Goal: Use online tool/utility: Utilize a website feature to perform a specific function

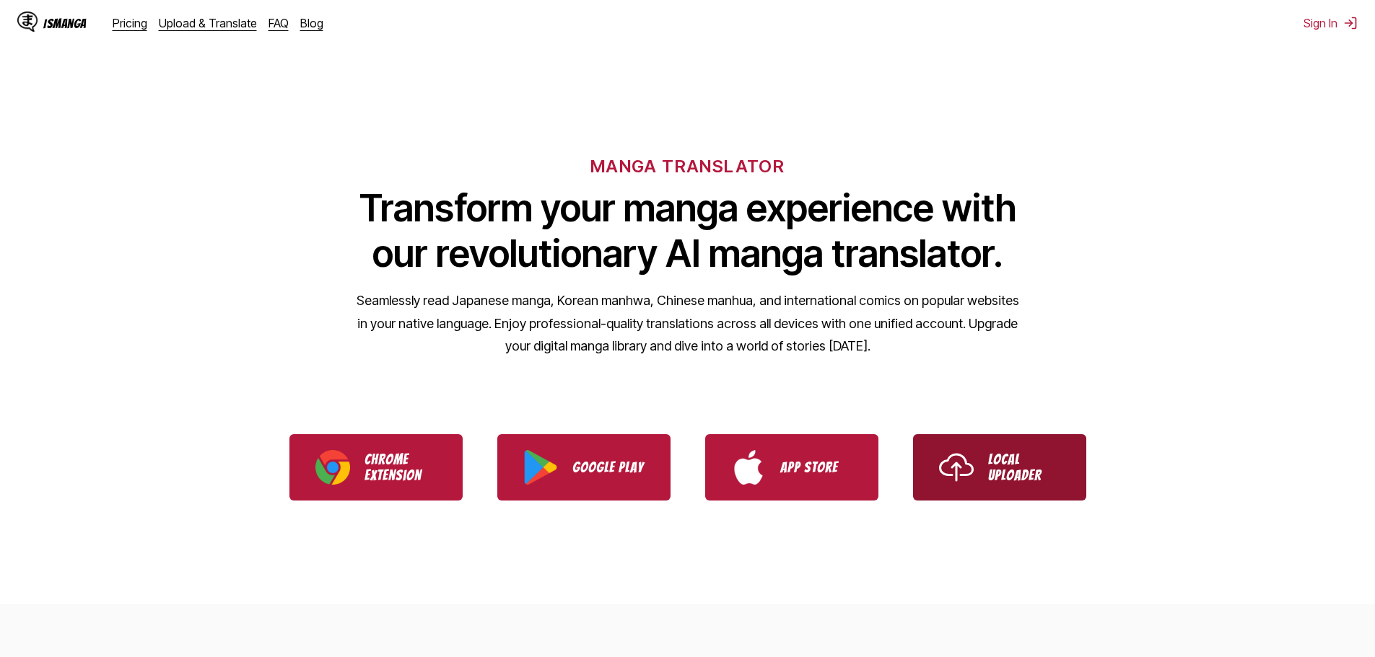
click at [1020, 486] on link "Local Uploader" at bounding box center [999, 467] width 173 height 66
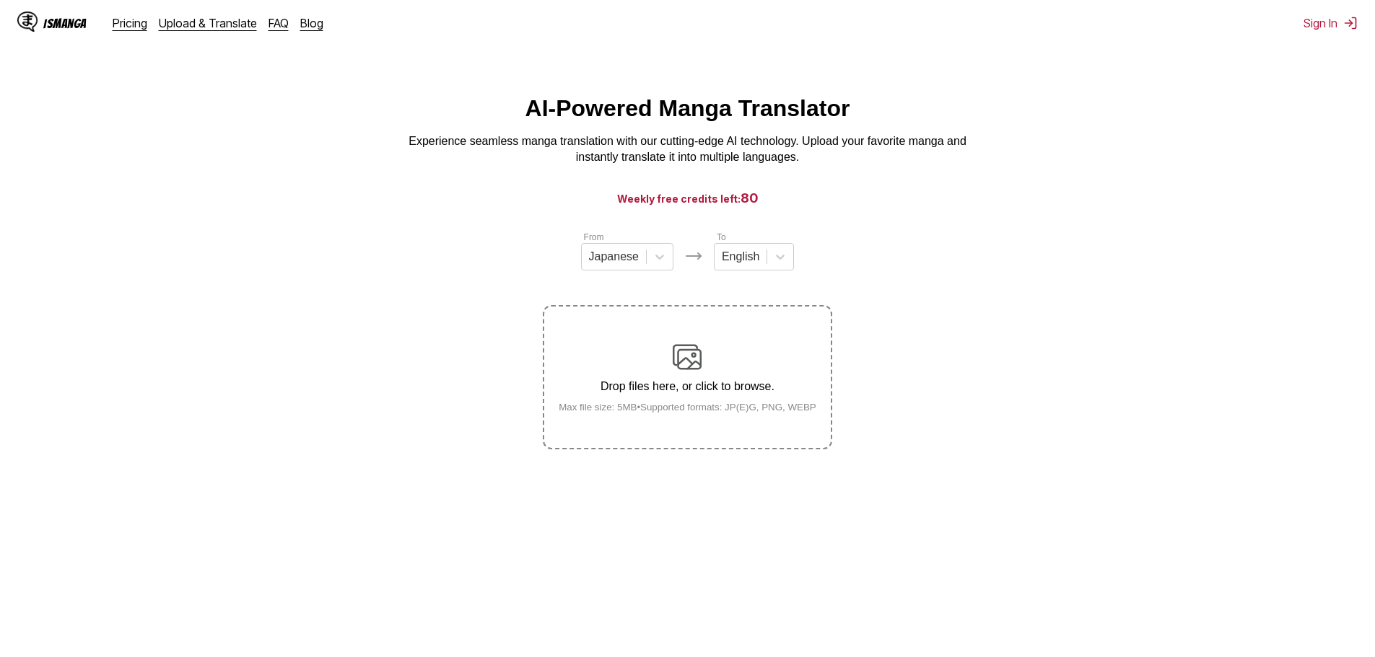
click at [703, 370] on div "Drop files here, or click to browse. Max file size: 5MB • Supported formats: JP…" at bounding box center [687, 378] width 281 height 70
click at [0, 0] on input "Drop files here, or click to browse. Max file size: 5MB • Supported formats: JP…" at bounding box center [0, 0] width 0 height 0
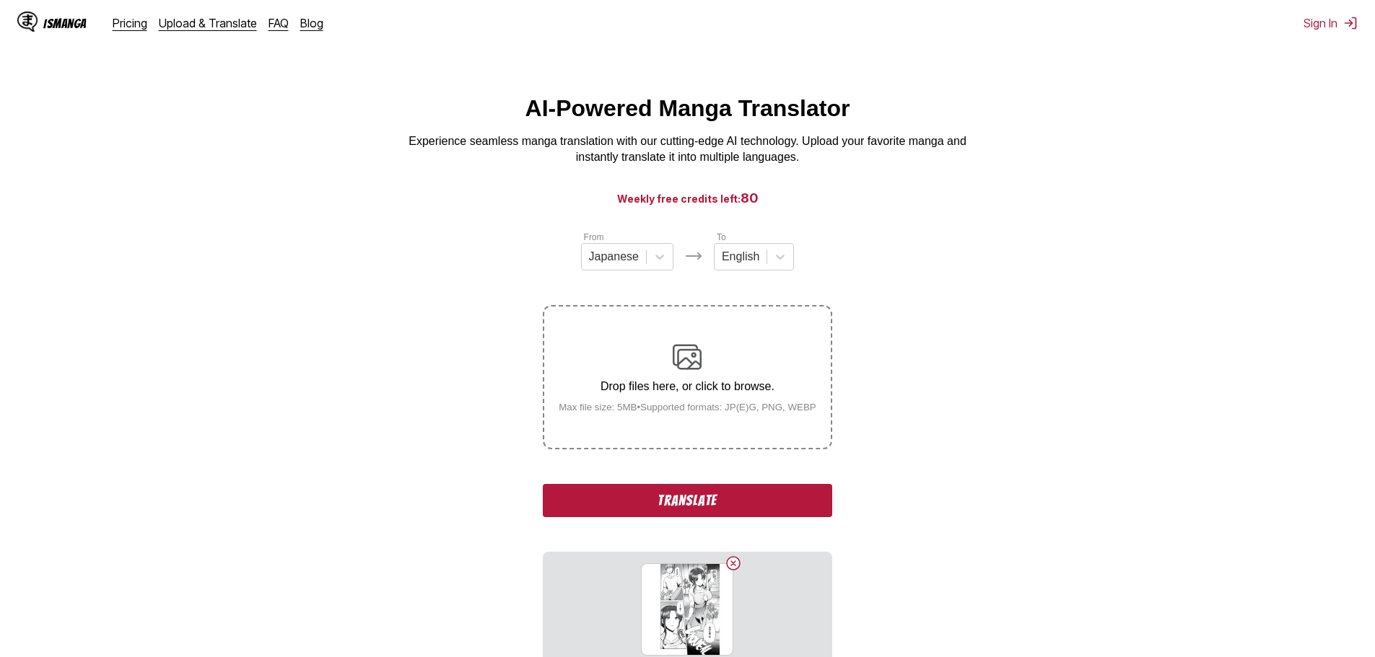
click at [721, 494] on button "Translate" at bounding box center [687, 500] width 289 height 33
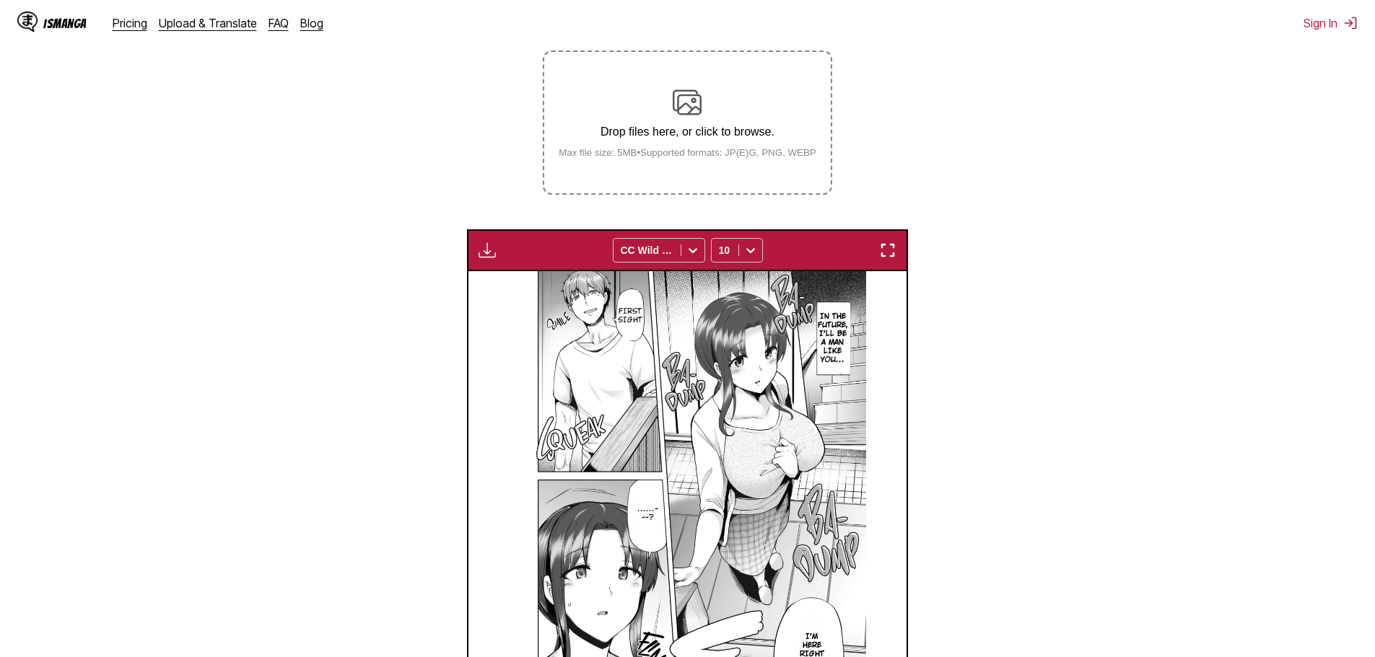
scroll to position [210, 0]
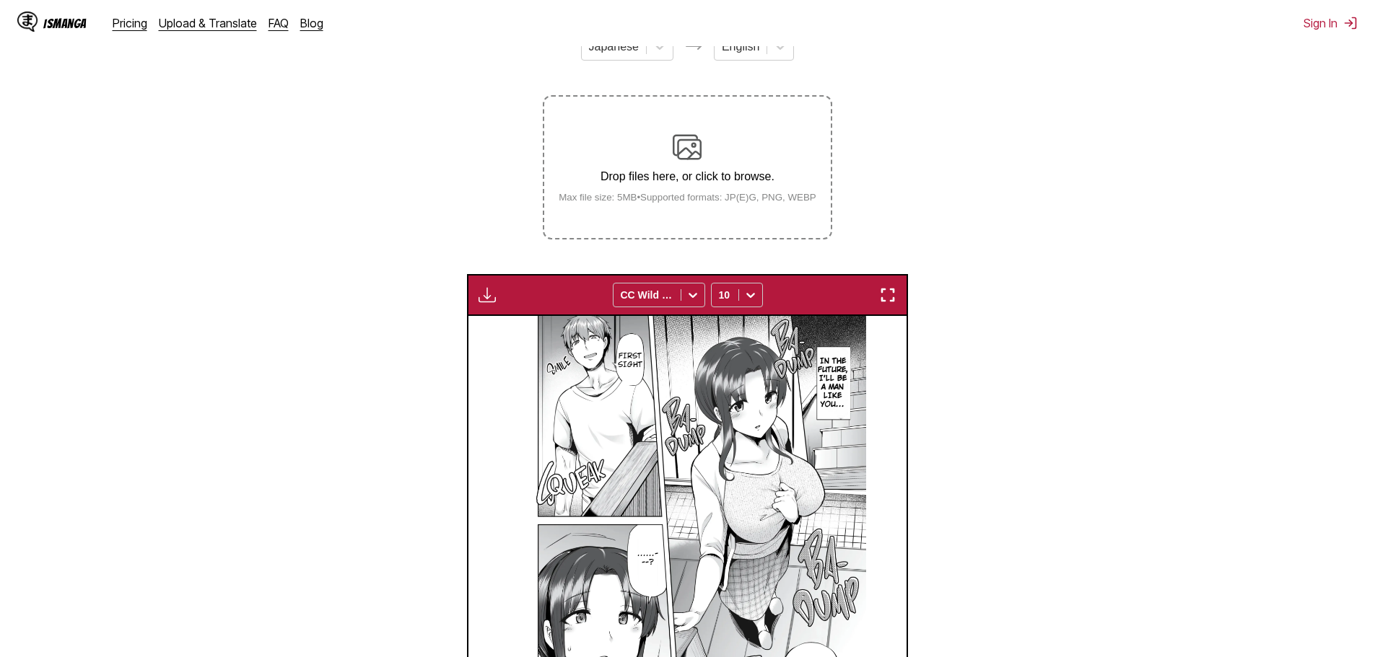
click at [700, 127] on label "Drop files here, or click to browse. Max file size: 5MB • Supported formats: JP…" at bounding box center [687, 167] width 286 height 141
click at [0, 0] on input "Drop files here, or click to browse. Max file size: 5MB • Supported formats: JP…" at bounding box center [0, 0] width 0 height 0
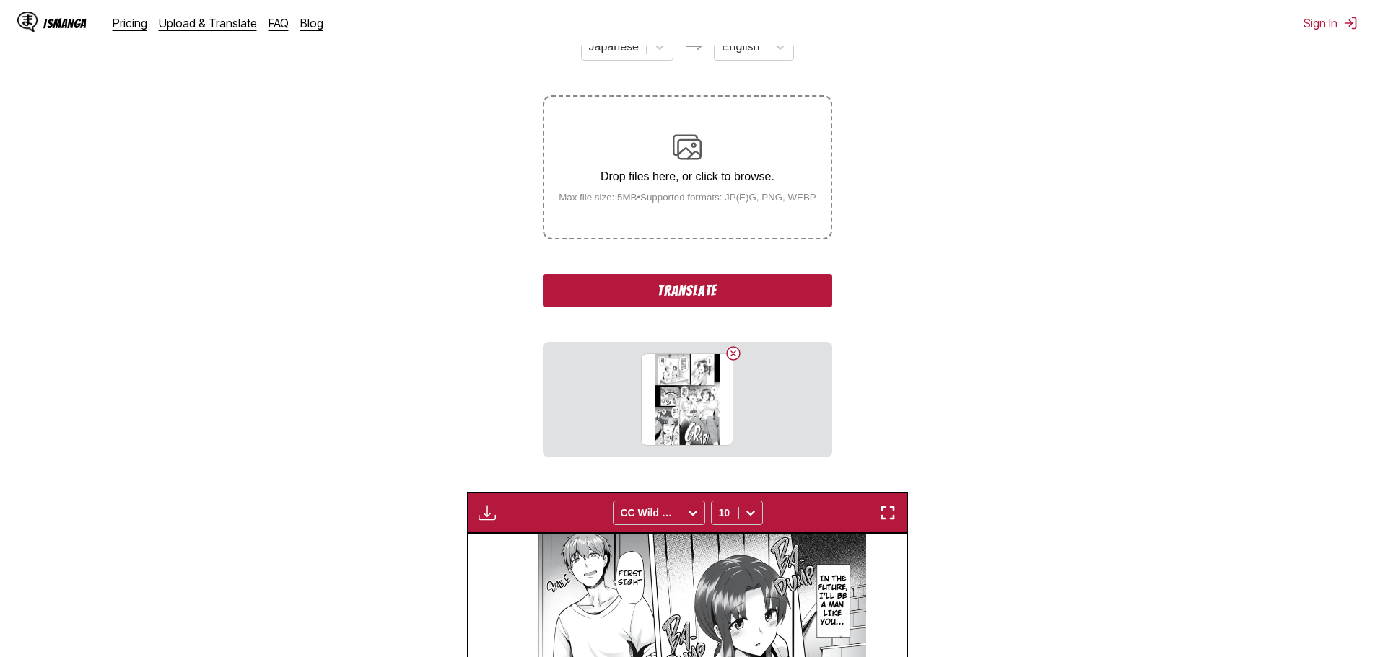
click at [784, 303] on button "Translate" at bounding box center [687, 290] width 289 height 33
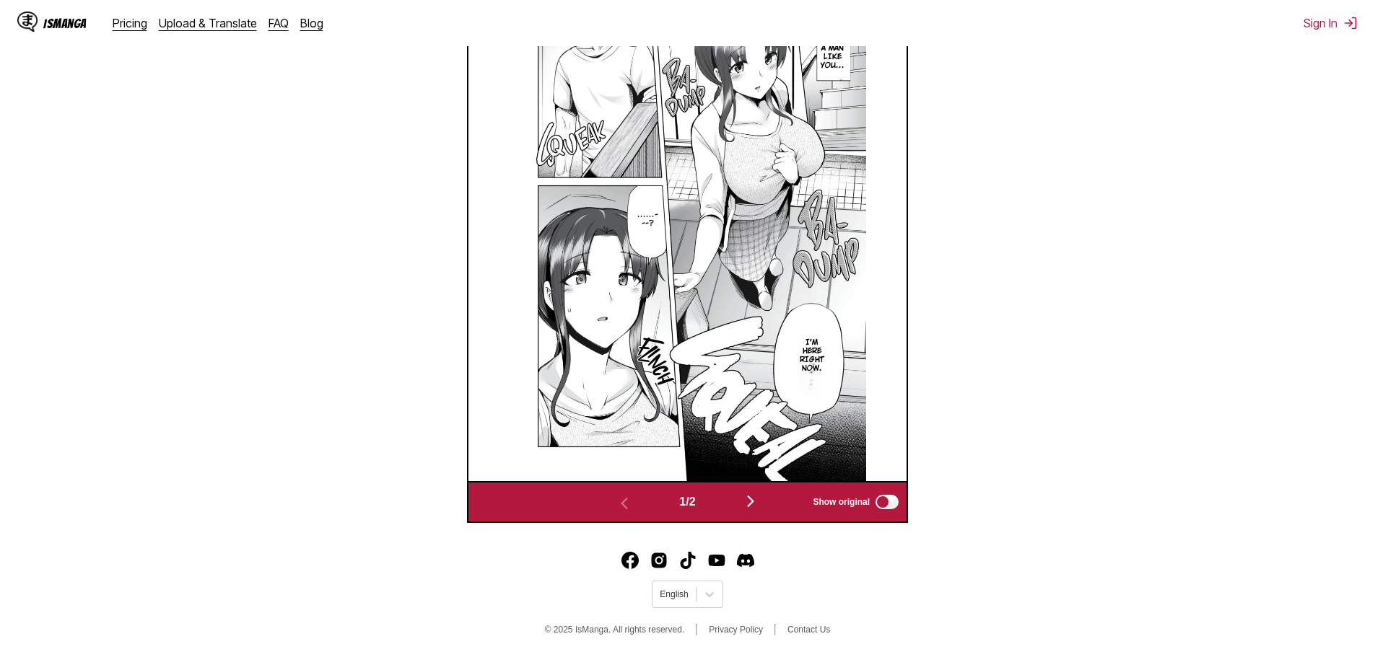
click at [759, 502] on img "button" at bounding box center [750, 501] width 17 height 17
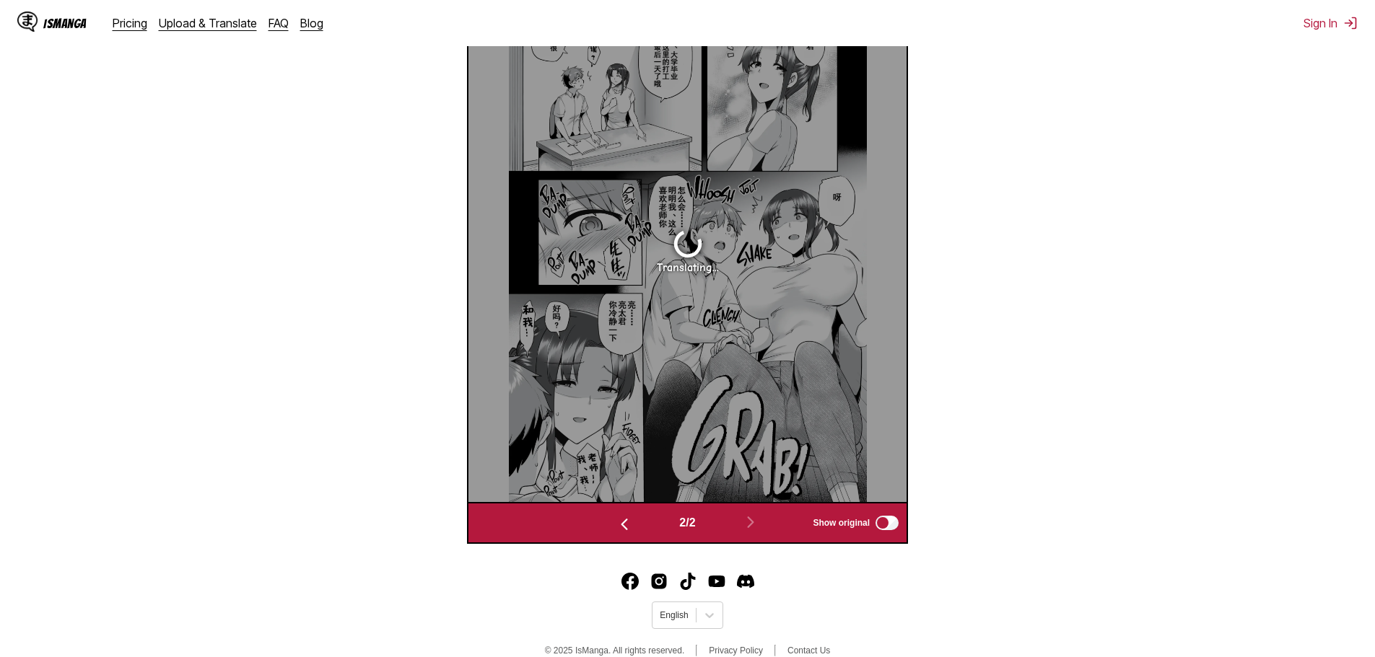
scroll to position [528, 0]
